Goal: Task Accomplishment & Management: Complete application form

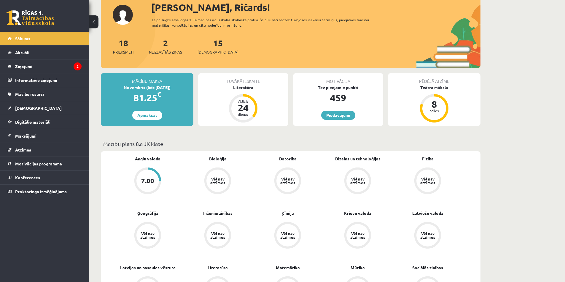
scroll to position [30, 0]
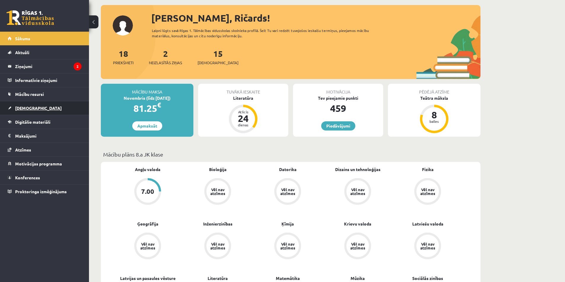
click at [31, 109] on span "[DEMOGRAPHIC_DATA]" at bounding box center [38, 108] width 47 height 5
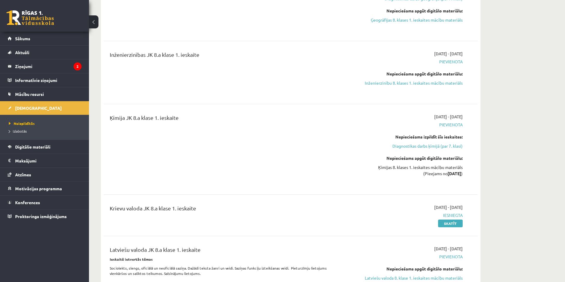
scroll to position [682, 0]
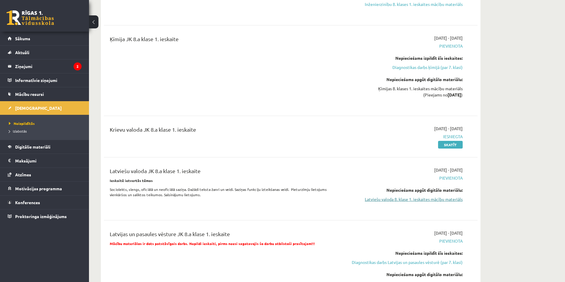
click at [438, 200] on link "Latviešu valoda 8. klase 1. ieskaites mācību materiāls" at bounding box center [407, 200] width 112 height 6
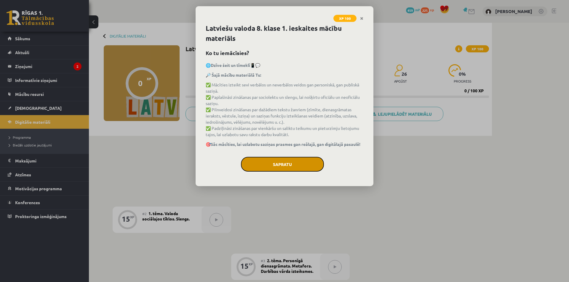
click at [288, 171] on button "Sapratu" at bounding box center [282, 164] width 83 height 15
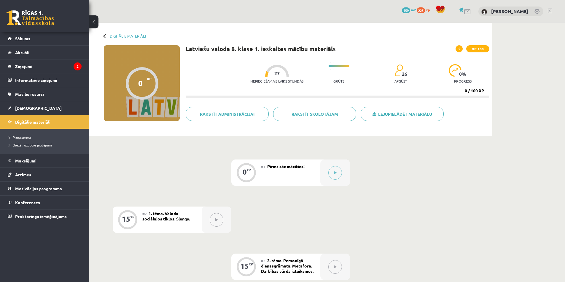
click at [246, 172] on div "0" at bounding box center [244, 172] width 4 height 5
click at [338, 168] on button at bounding box center [335, 173] width 14 height 14
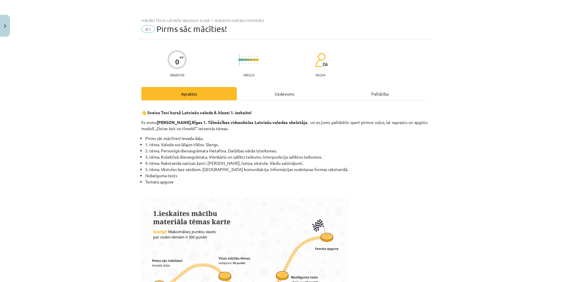
drag, startPoint x: 292, startPoint y: 94, endPoint x: 288, endPoint y: 112, distance: 18.7
click at [291, 94] on div "Uzdevums" at bounding box center [284, 93] width 95 height 13
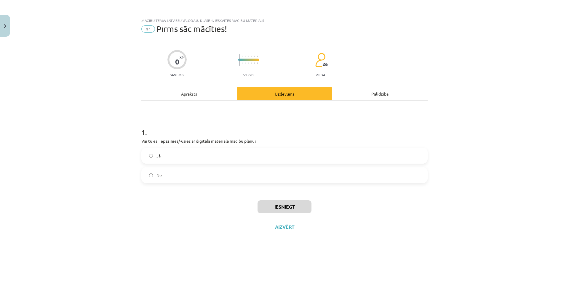
click at [202, 157] on label "Jā" at bounding box center [284, 156] width 285 height 15
click at [278, 206] on button "Iesniegt" at bounding box center [285, 207] width 54 height 13
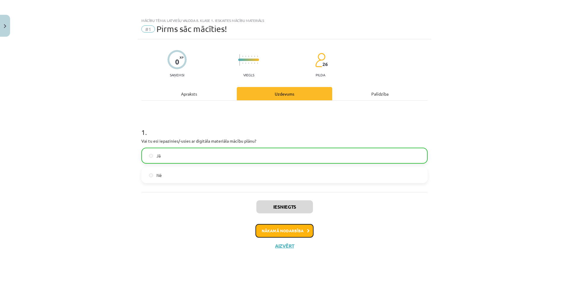
click at [288, 233] on button "Nākamā nodarbība" at bounding box center [285, 231] width 58 height 14
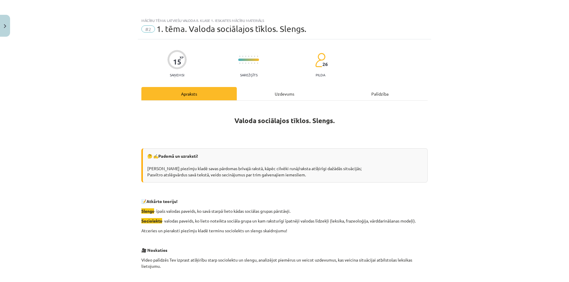
click at [262, 98] on div "Uzdevums" at bounding box center [284, 93] width 95 height 13
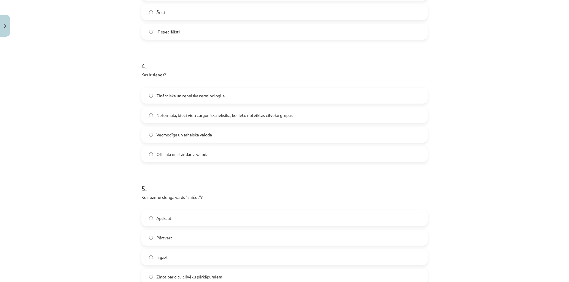
scroll to position [500, 0]
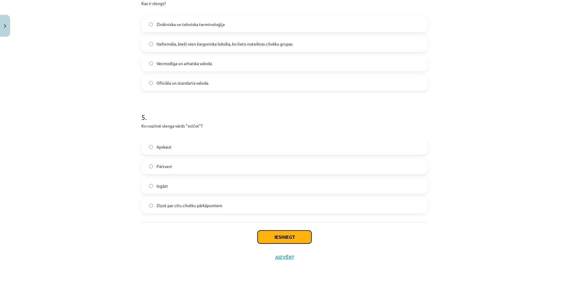
click at [284, 236] on button "Iesniegt" at bounding box center [285, 237] width 54 height 13
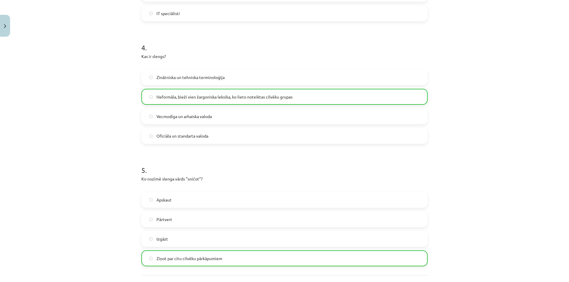
scroll to position [519, 0]
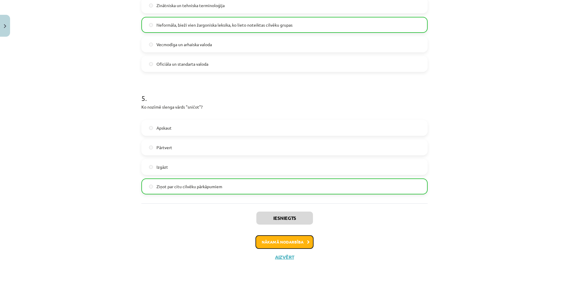
click at [288, 242] on button "Nākamā nodarbība" at bounding box center [285, 243] width 58 height 14
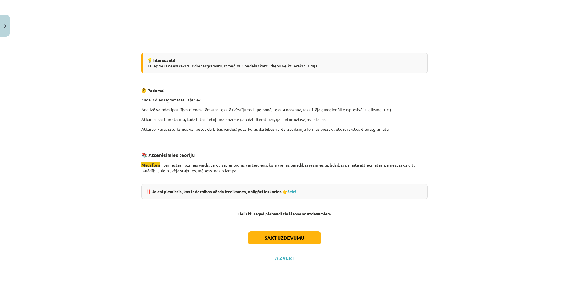
scroll to position [494, 0]
click at [282, 237] on button "Sākt uzdevumu" at bounding box center [285, 237] width 74 height 13
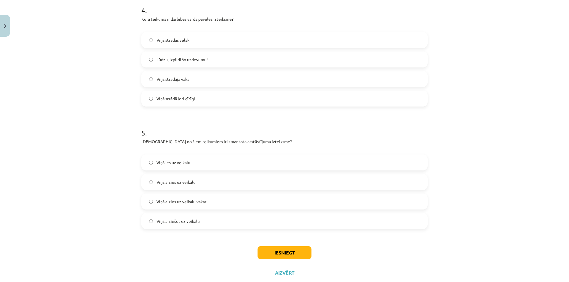
scroll to position [519, 0]
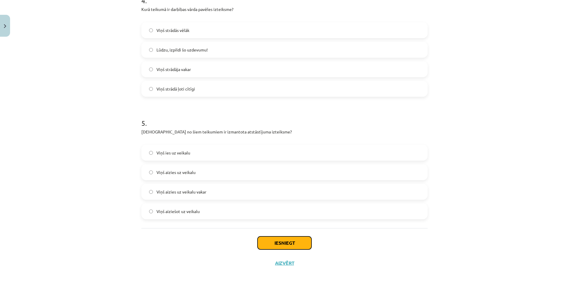
click at [289, 242] on button "Iesniegt" at bounding box center [285, 243] width 54 height 13
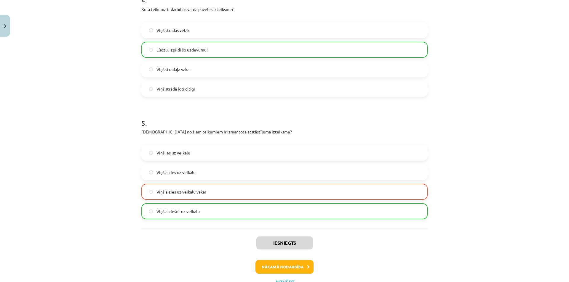
scroll to position [544, 0]
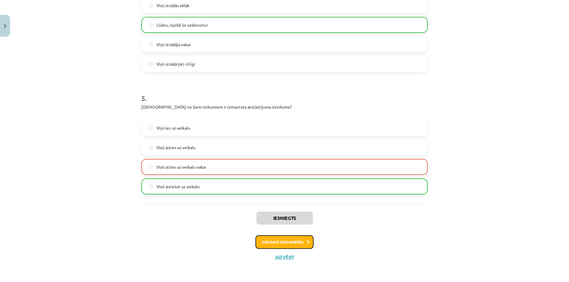
click at [290, 245] on button "Nākamā nodarbība" at bounding box center [285, 243] width 58 height 14
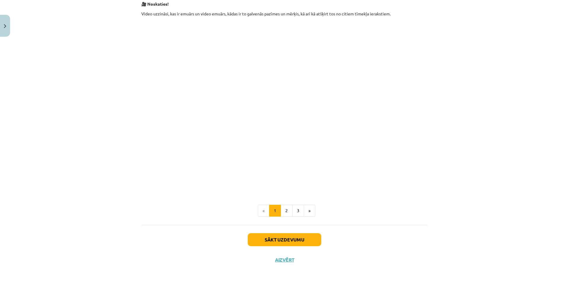
scroll to position [226, 0]
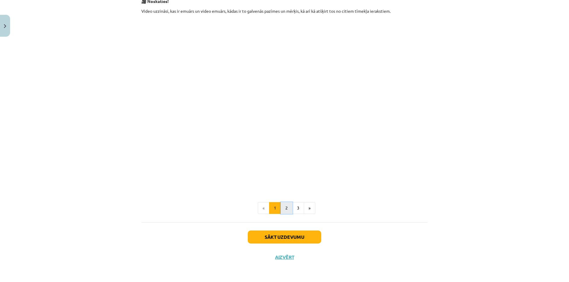
click at [286, 210] on button "2" at bounding box center [287, 208] width 12 height 12
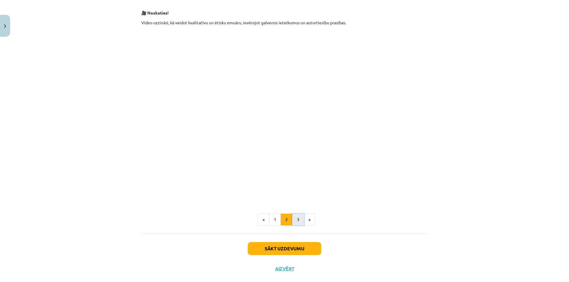
click at [297, 220] on button "3" at bounding box center [298, 220] width 12 height 12
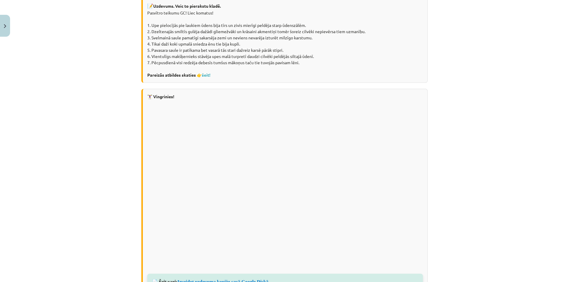
scroll to position [407, 0]
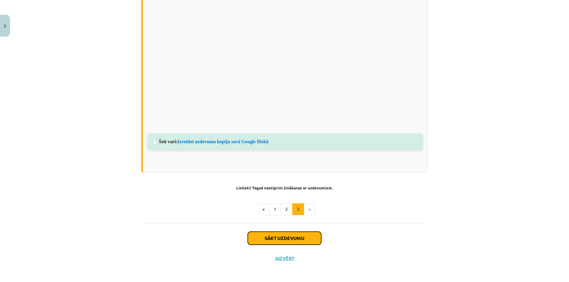
click at [285, 238] on button "Sākt uzdevumu" at bounding box center [285, 238] width 74 height 13
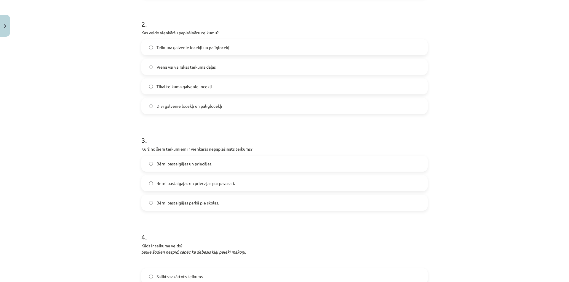
scroll to position [282, 0]
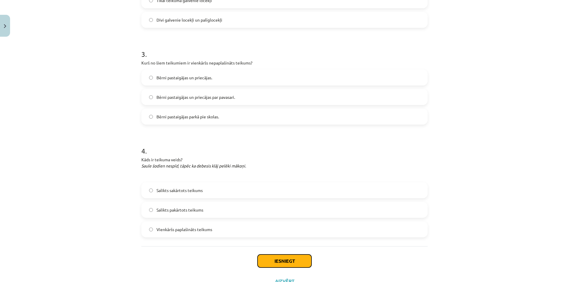
click at [289, 262] on button "Iesniegt" at bounding box center [285, 261] width 54 height 13
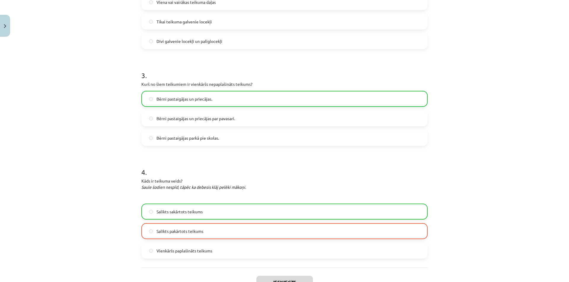
scroll to position [325, 0]
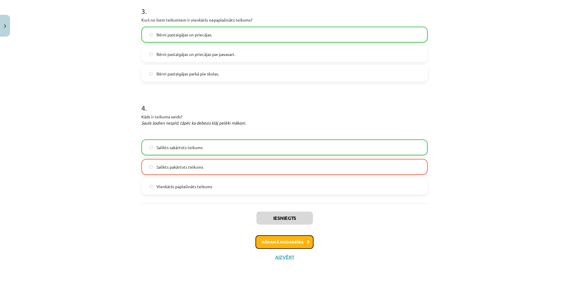
click at [294, 239] on button "Nākamā nodarbība" at bounding box center [285, 243] width 58 height 14
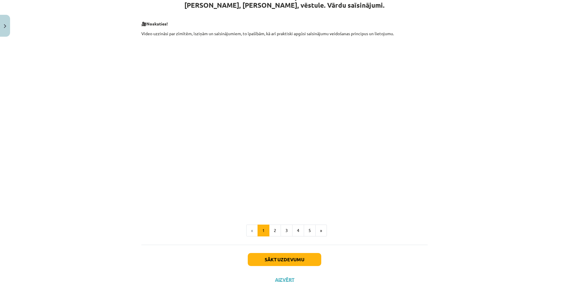
scroll to position [156, 0]
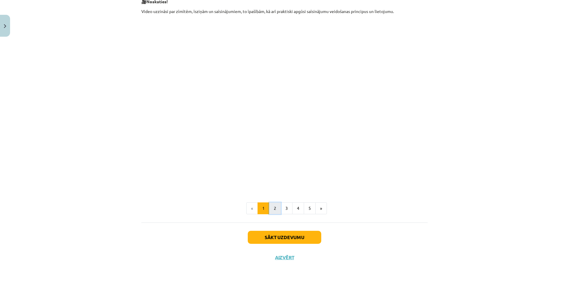
click at [276, 209] on button "2" at bounding box center [275, 209] width 12 height 12
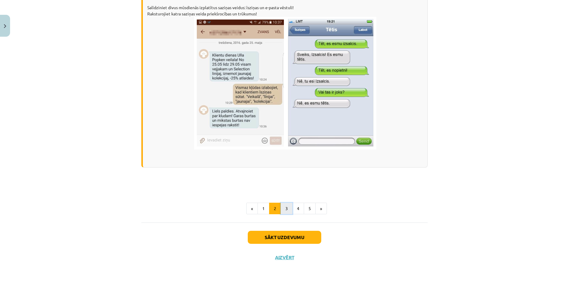
click at [288, 211] on button "3" at bounding box center [287, 209] width 12 height 12
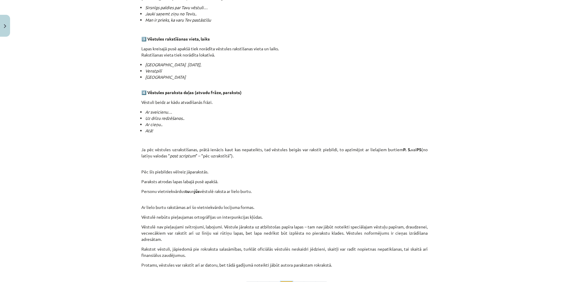
scroll to position [508, 0]
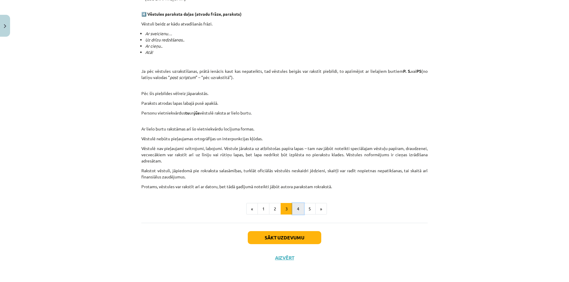
click at [295, 209] on button "4" at bounding box center [298, 209] width 12 height 12
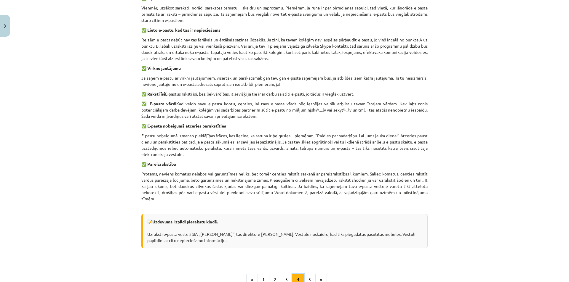
scroll to position [371, 0]
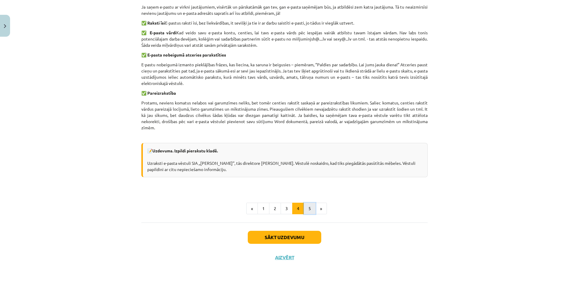
click at [309, 207] on button "5" at bounding box center [310, 209] width 12 height 12
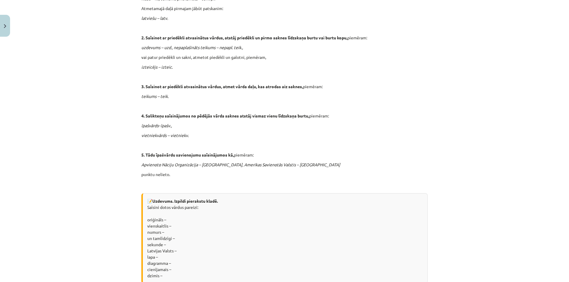
scroll to position [437, 0]
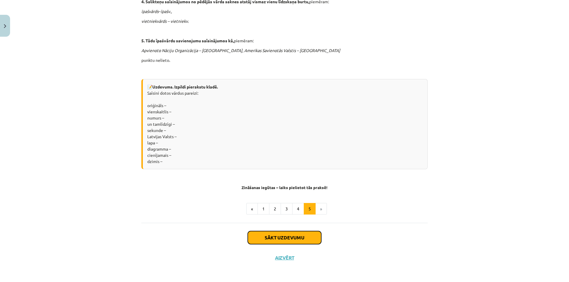
click at [295, 237] on button "Sākt uzdevumu" at bounding box center [285, 237] width 74 height 13
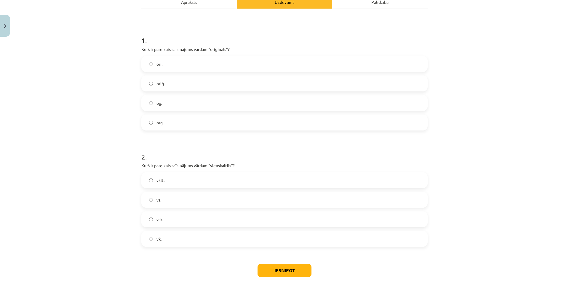
scroll to position [104, 0]
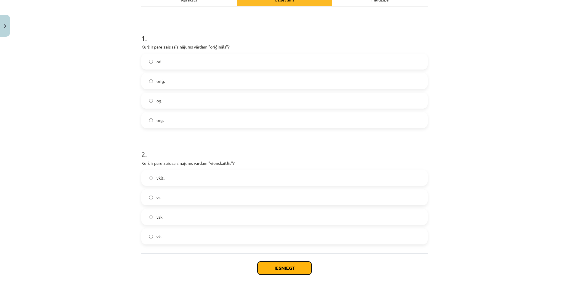
click at [289, 269] on button "Iesniegt" at bounding box center [285, 268] width 54 height 13
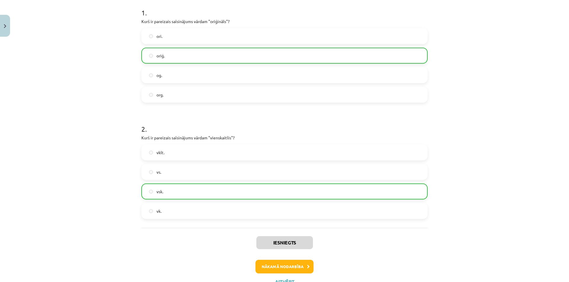
scroll to position [154, 0]
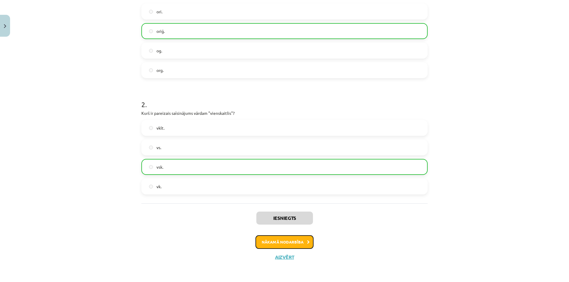
click at [282, 243] on button "Nākamā nodarbība" at bounding box center [285, 243] width 58 height 14
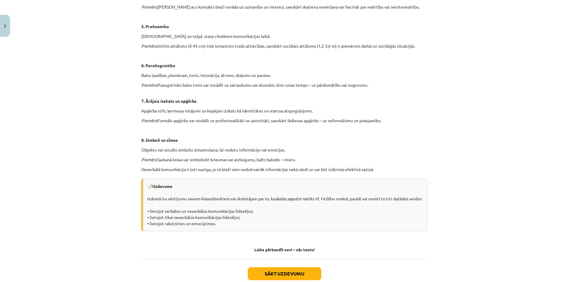
scroll to position [352, 0]
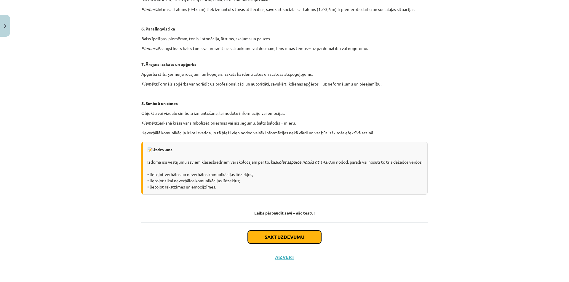
click at [285, 239] on button "Sākt uzdevumu" at bounding box center [285, 237] width 74 height 13
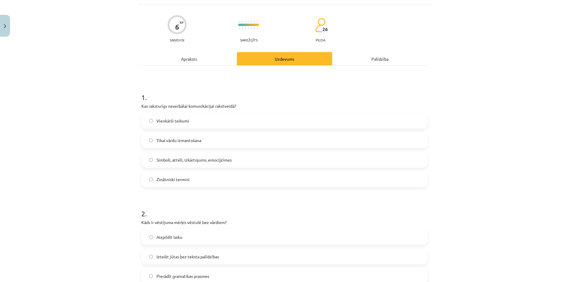
scroll to position [104, 0]
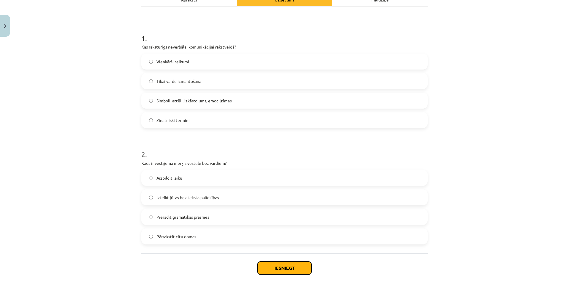
click at [280, 270] on button "Iesniegt" at bounding box center [285, 268] width 54 height 13
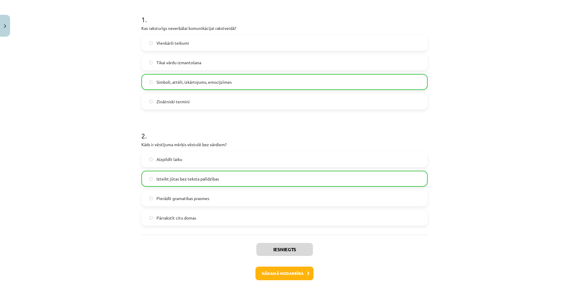
scroll to position [154, 0]
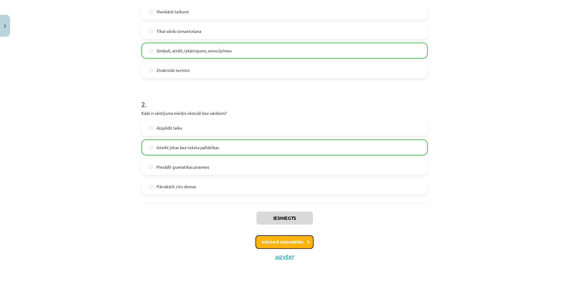
click at [280, 244] on button "Nākamā nodarbība" at bounding box center [285, 243] width 58 height 14
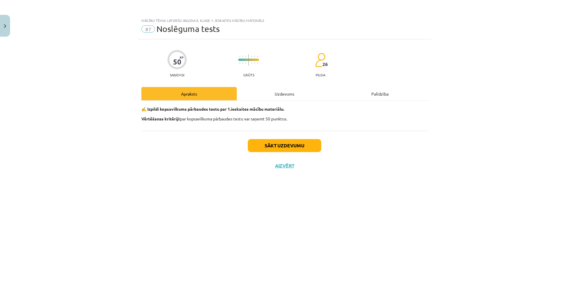
scroll to position [0, 0]
click at [290, 146] on button "Sākt uzdevumu" at bounding box center [285, 145] width 74 height 13
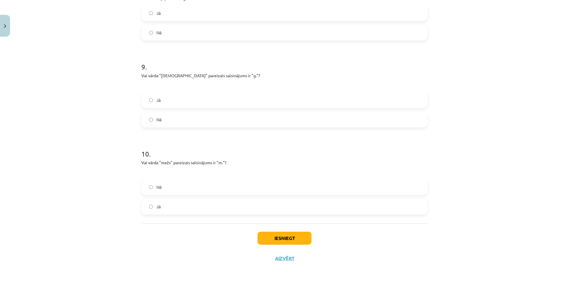
scroll to position [790, 0]
click at [282, 237] on button "Iesniegt" at bounding box center [285, 237] width 54 height 13
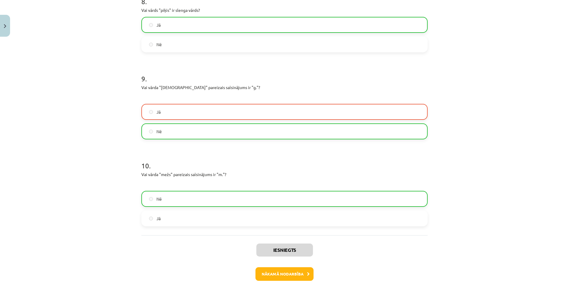
scroll to position [809, 0]
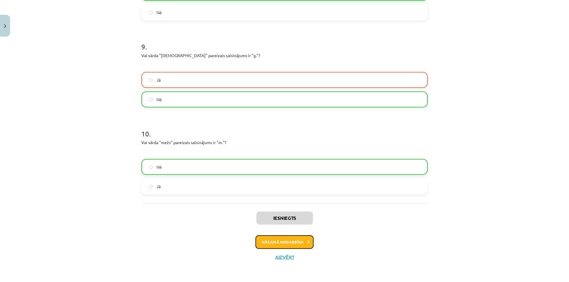
click at [283, 244] on button "Nākamā nodarbība" at bounding box center [285, 243] width 58 height 14
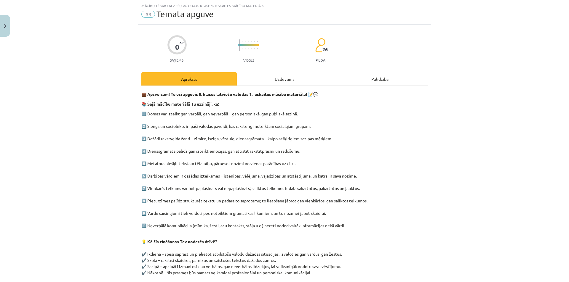
scroll to position [100, 0]
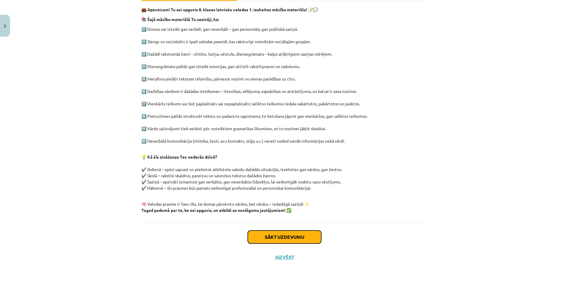
click at [285, 237] on button "Sākt uzdevumu" at bounding box center [285, 237] width 74 height 13
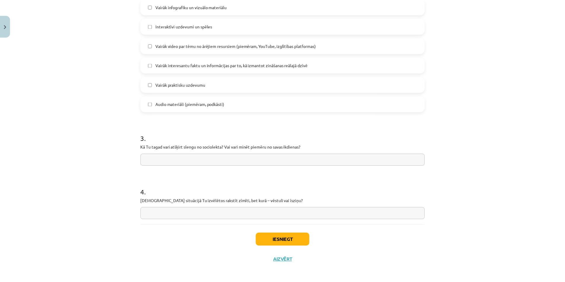
scroll to position [412, 0]
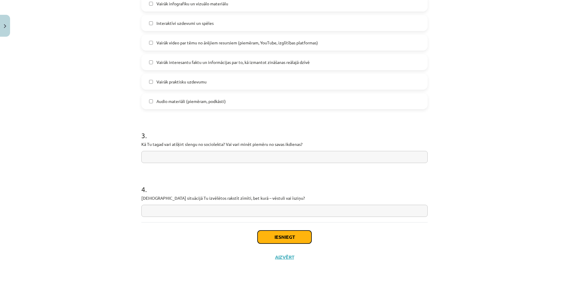
click at [288, 239] on button "Iesniegt" at bounding box center [285, 237] width 54 height 13
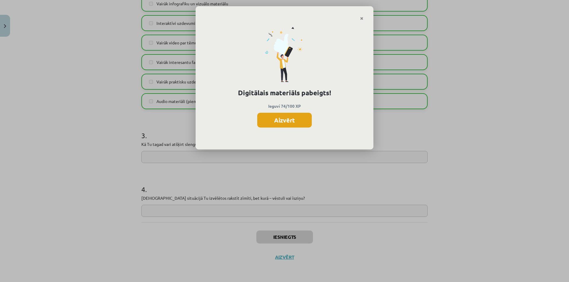
click at [290, 121] on button "Aizvērt" at bounding box center [284, 120] width 55 height 15
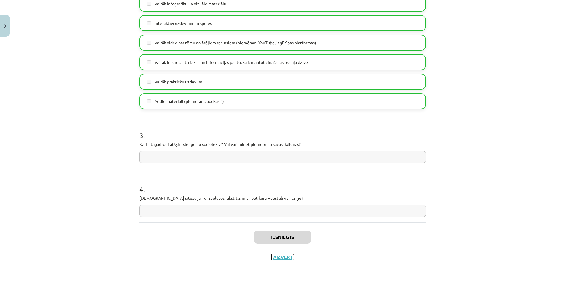
click at [288, 255] on button "Aizvērt" at bounding box center [282, 258] width 23 height 6
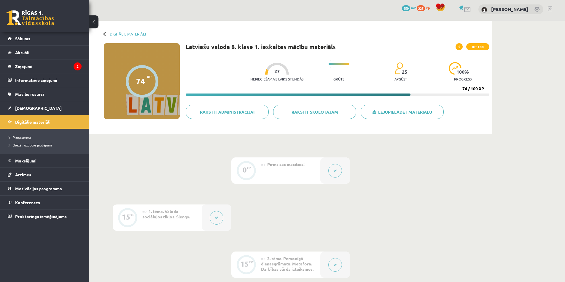
scroll to position [0, 0]
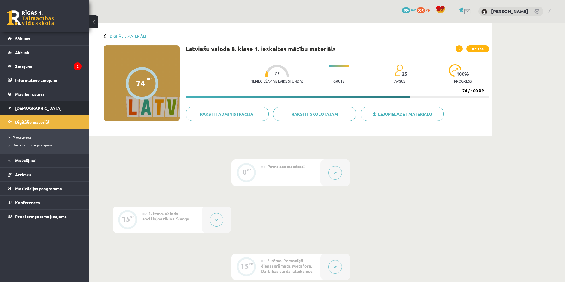
click at [16, 109] on span "[DEMOGRAPHIC_DATA]" at bounding box center [38, 108] width 47 height 5
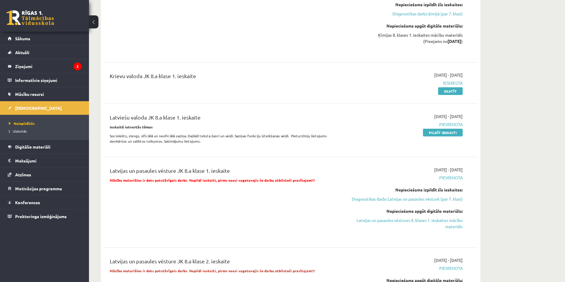
scroll to position [771, 0]
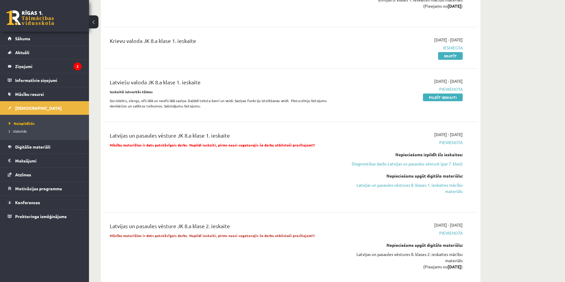
click at [455, 103] on div "2025-09-24 - 2025-10-31 Pievienota Pildīt ieskaiti" at bounding box center [406, 95] width 121 height 34
click at [454, 101] on div "2025-09-24 - 2025-10-31 Pievienota Pildīt ieskaiti" at bounding box center [406, 95] width 121 height 34
click at [453, 99] on link "Pildīt ieskaiti" at bounding box center [443, 98] width 40 height 8
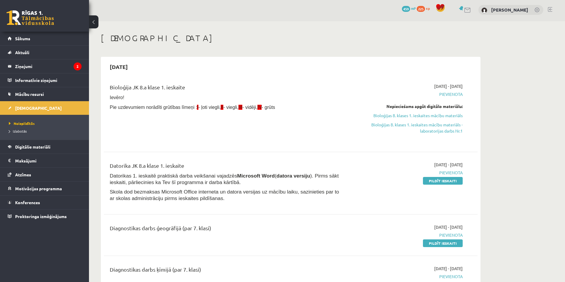
scroll to position [0, 0]
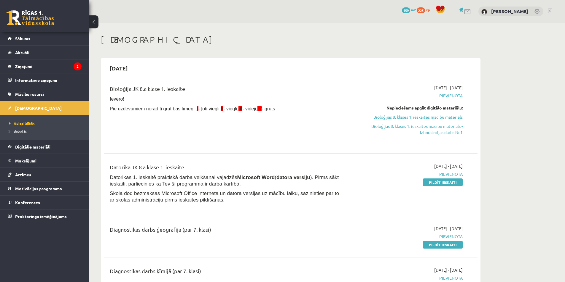
click at [555, 5] on div "0 Dāvanas 459 mP 225 xp Ričards Ozols" at bounding box center [327, 11] width 476 height 23
click at [549, 12] on link at bounding box center [549, 11] width 4 height 5
